Goal: Navigation & Orientation: Find specific page/section

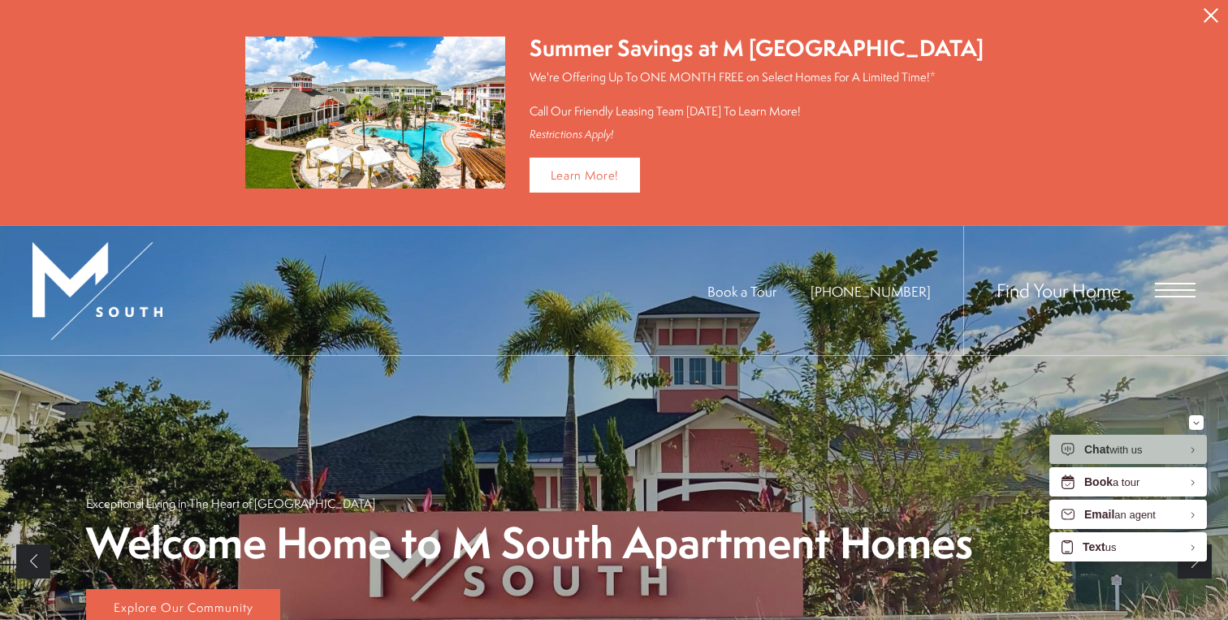
click at [1163, 287] on span "Open Menu" at bounding box center [1175, 290] width 41 height 15
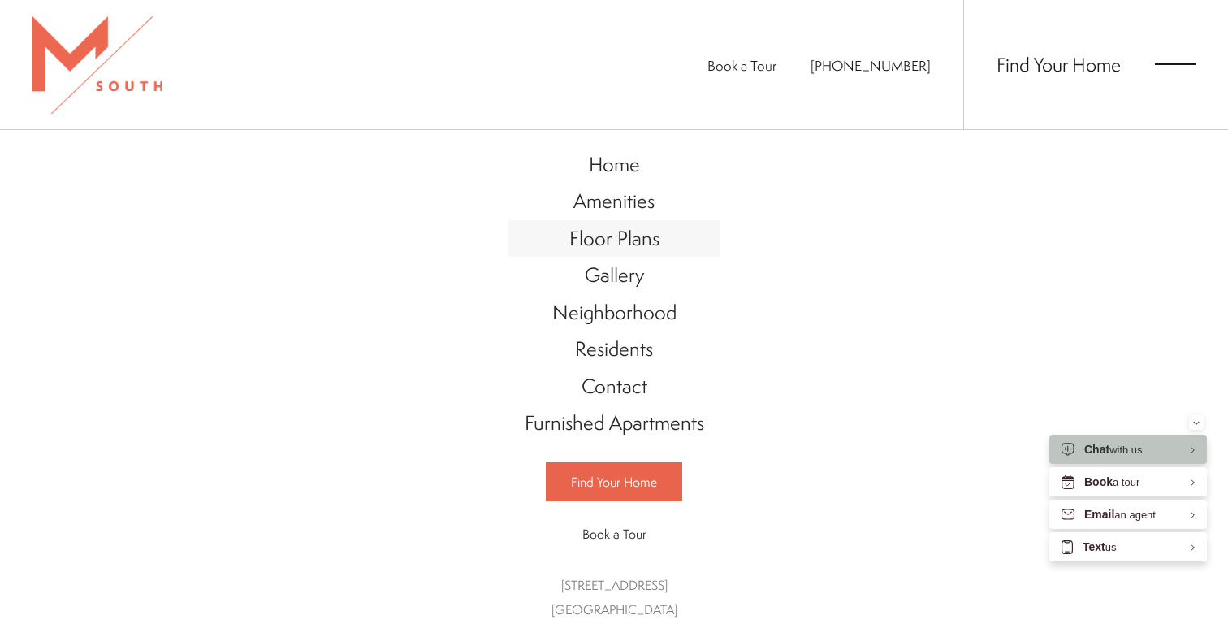
click at [626, 245] on span "Floor Plans" at bounding box center [614, 238] width 90 height 28
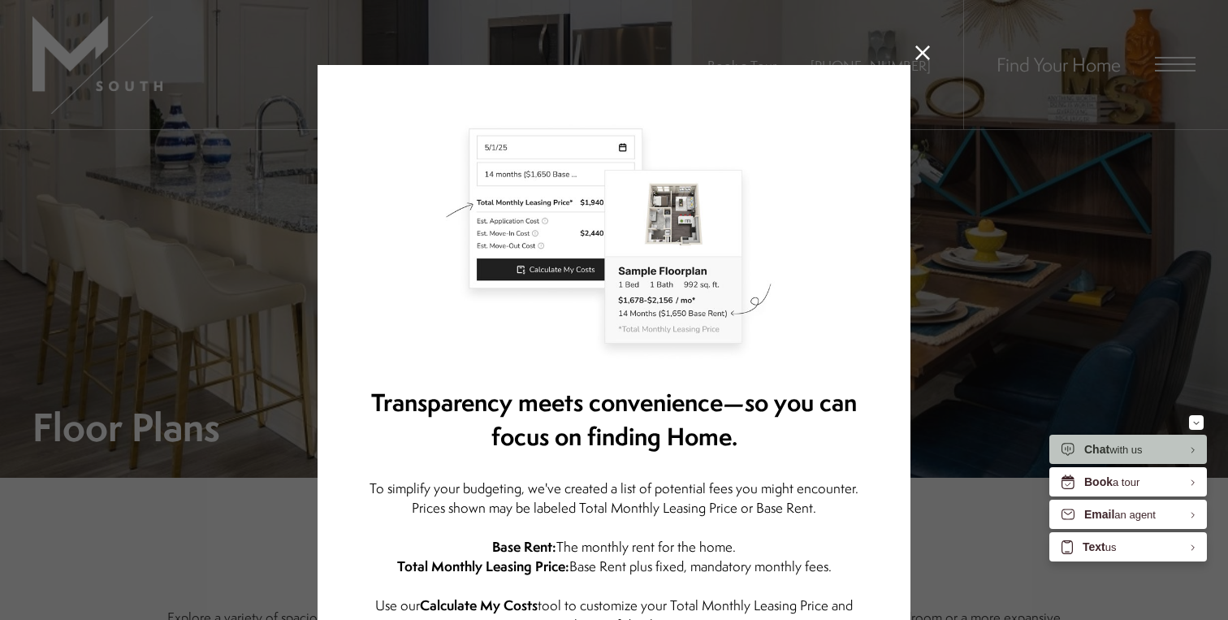
click at [920, 54] on icon at bounding box center [923, 52] width 15 height 15
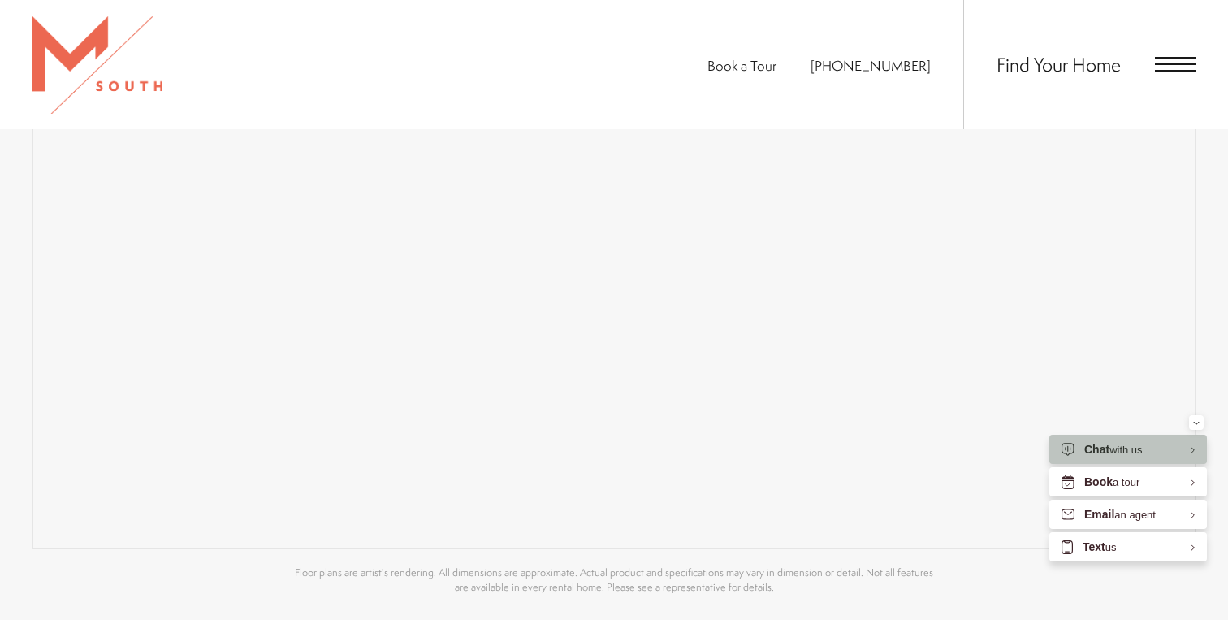
scroll to position [1343, 0]
